Goal: Task Accomplishment & Management: Complete application form

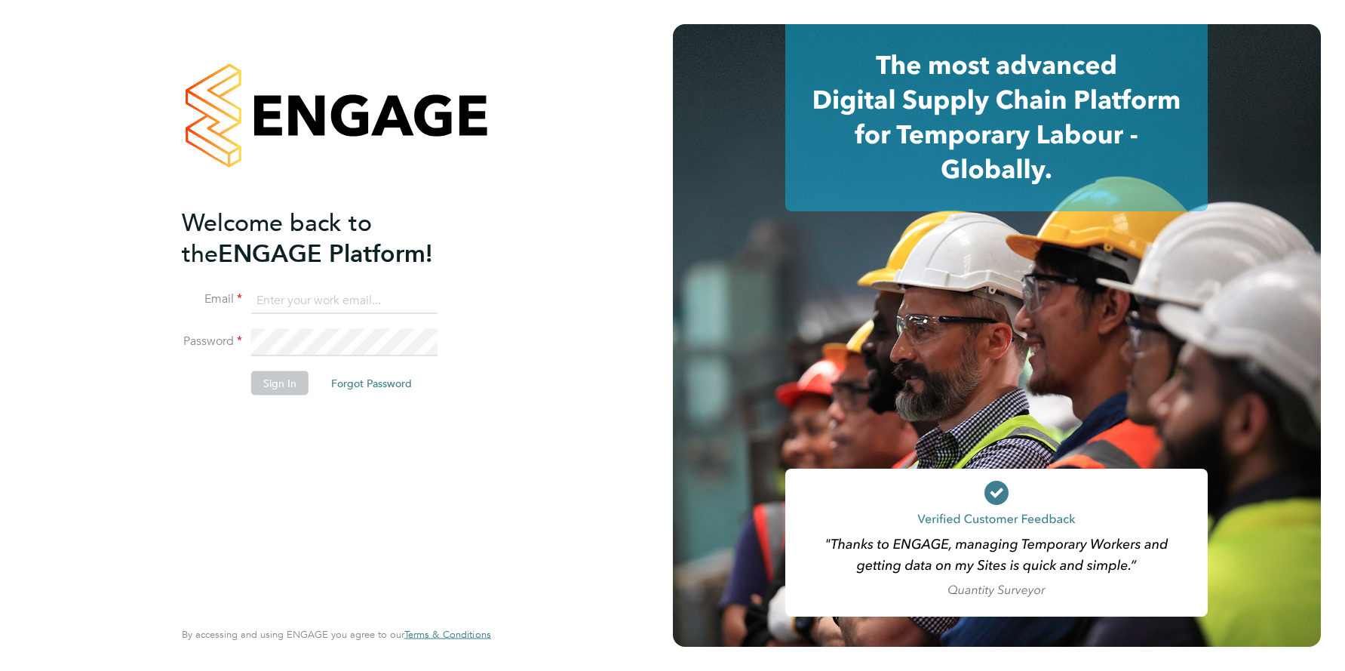
click at [320, 301] on input at bounding box center [344, 300] width 186 height 27
click at [315, 301] on input at bounding box center [344, 300] width 186 height 27
click at [342, 301] on input at bounding box center [344, 300] width 186 height 27
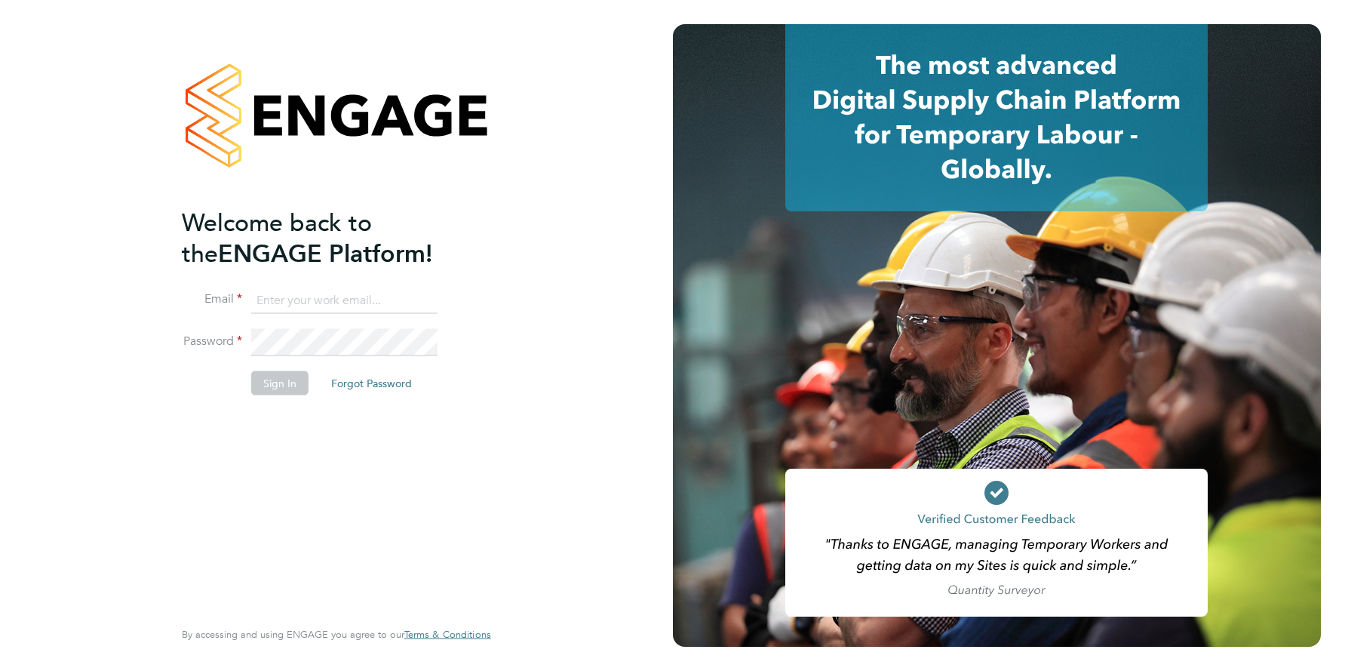
click at [336, 302] on input at bounding box center [344, 300] width 186 height 27
click at [326, 302] on input at bounding box center [344, 300] width 186 height 27
click at [310, 300] on input at bounding box center [344, 300] width 186 height 27
type input "[EMAIL_ADDRESS][DOMAIN_NAME]"
